Goal: Task Accomplishment & Management: Use online tool/utility

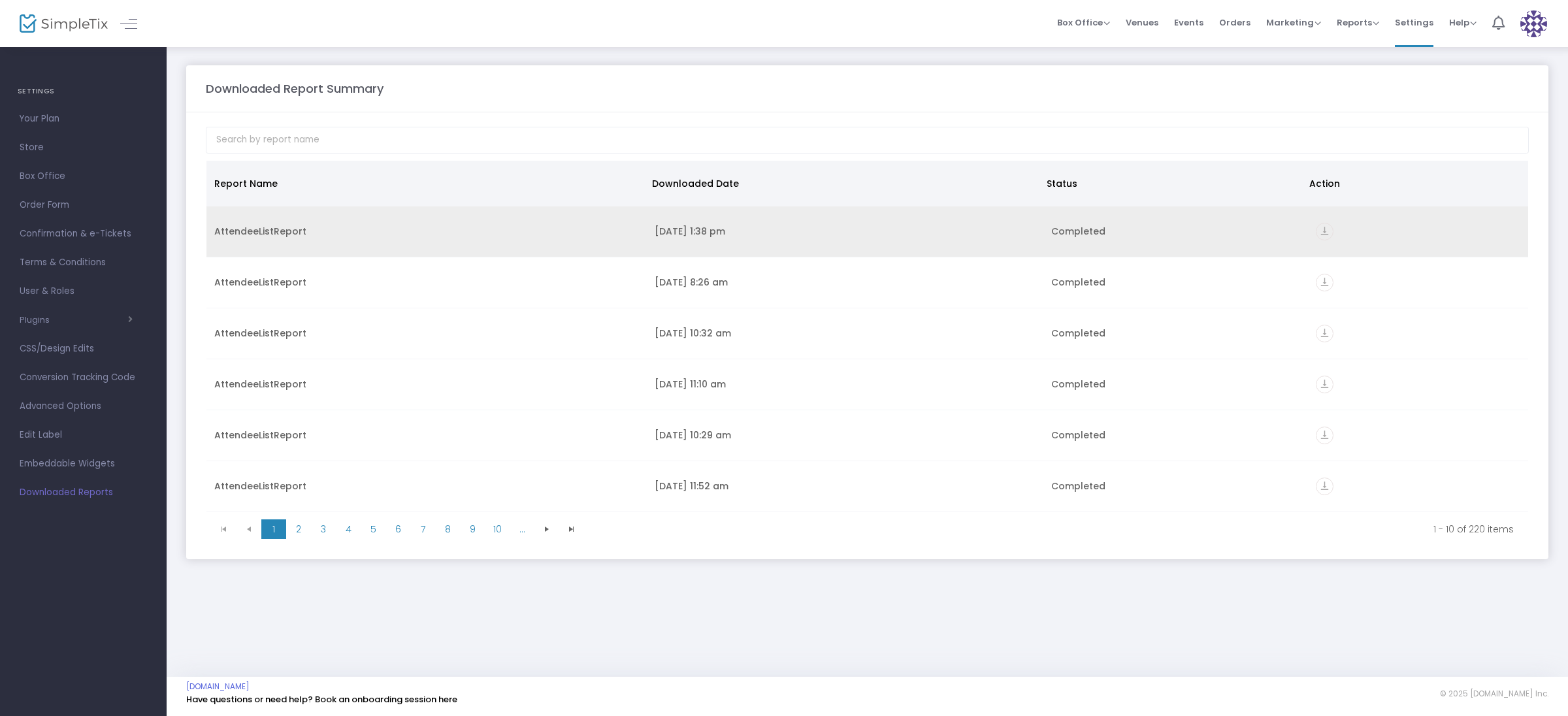
click at [1315, 229] on icon "vertical_align_bottom" at bounding box center [1324, 232] width 17 height 17
